Goal: Task Accomplishment & Management: Use online tool/utility

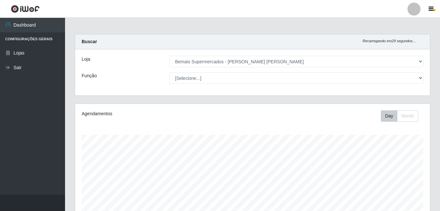
select select "412"
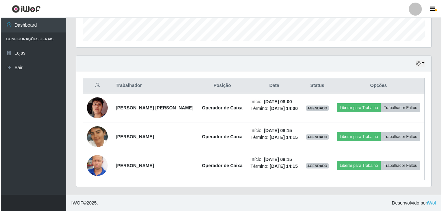
scroll to position [135, 355]
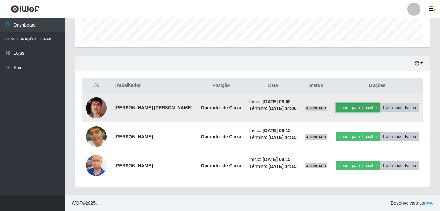
click at [350, 107] on button "Liberar para Trabalho" at bounding box center [358, 107] width 44 height 9
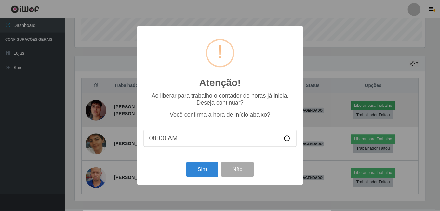
scroll to position [135, 352]
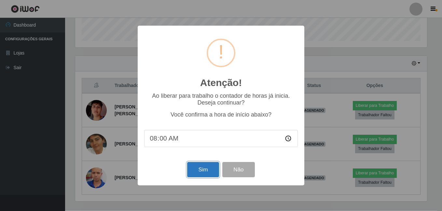
click at [200, 172] on button "Sim" at bounding box center [203, 169] width 32 height 15
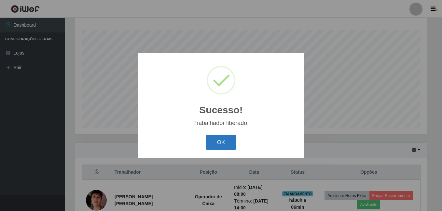
click at [215, 140] on button "OK" at bounding box center [221, 142] width 30 height 15
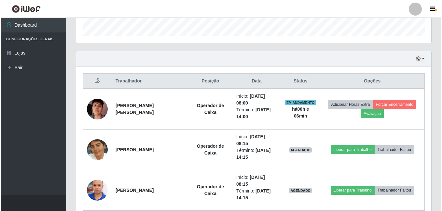
scroll to position [206, 0]
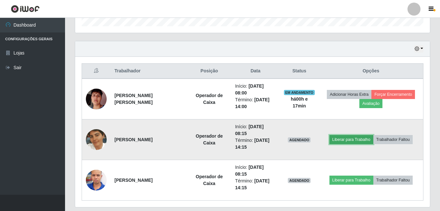
click at [352, 135] on button "Liberar para Trabalho" at bounding box center [351, 139] width 44 height 9
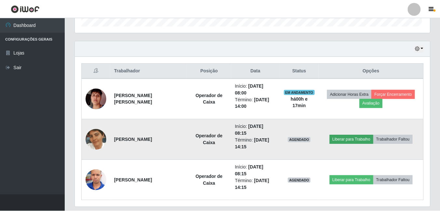
scroll to position [135, 352]
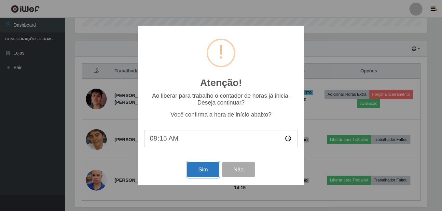
click at [207, 172] on button "Sim" at bounding box center [203, 169] width 32 height 15
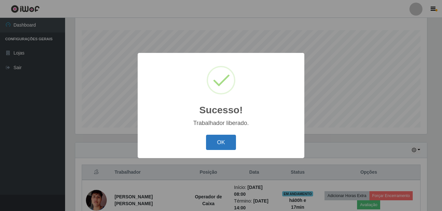
click at [213, 143] on button "OK" at bounding box center [221, 142] width 30 height 15
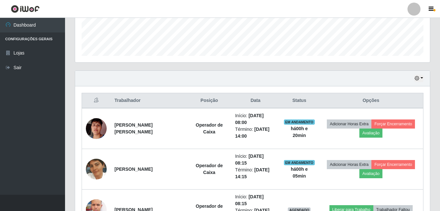
scroll to position [206, 0]
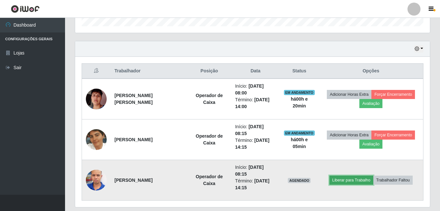
click at [355, 176] on button "Liberar para Trabalho" at bounding box center [351, 180] width 44 height 9
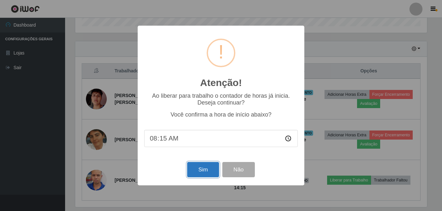
click at [207, 171] on button "Sim" at bounding box center [203, 169] width 32 height 15
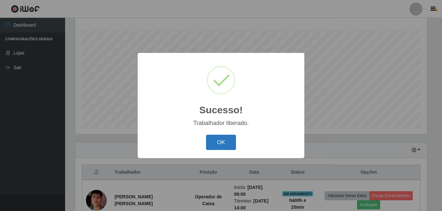
click at [224, 143] on button "OK" at bounding box center [221, 142] width 30 height 15
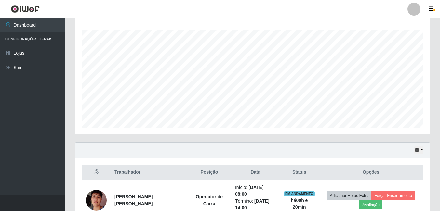
scroll to position [135, 355]
